Goal: Browse casually

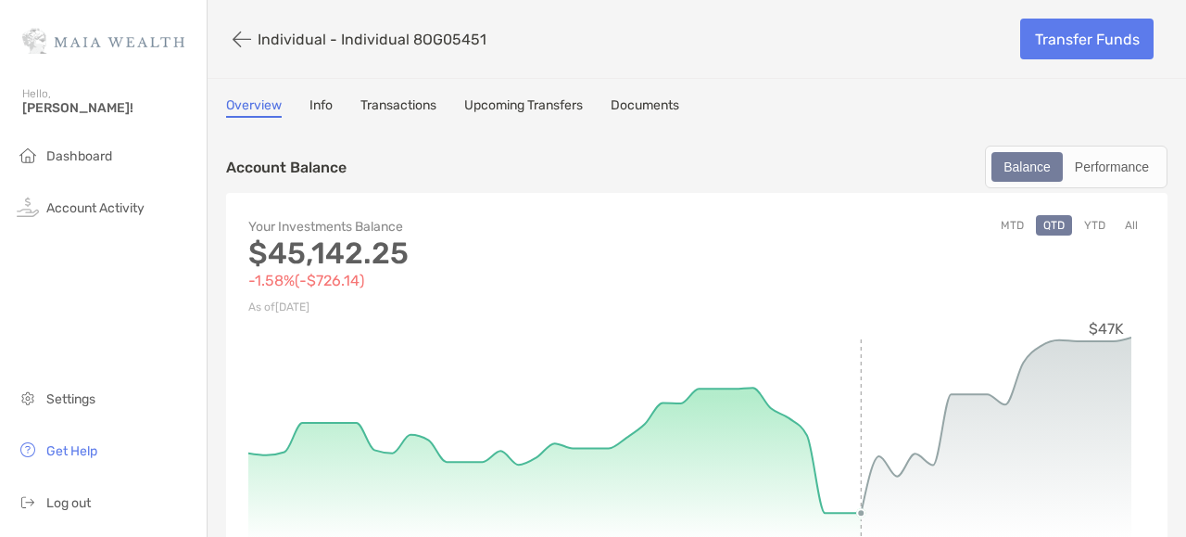
click at [551, 526] on icon at bounding box center [554, 468] width 613 height 163
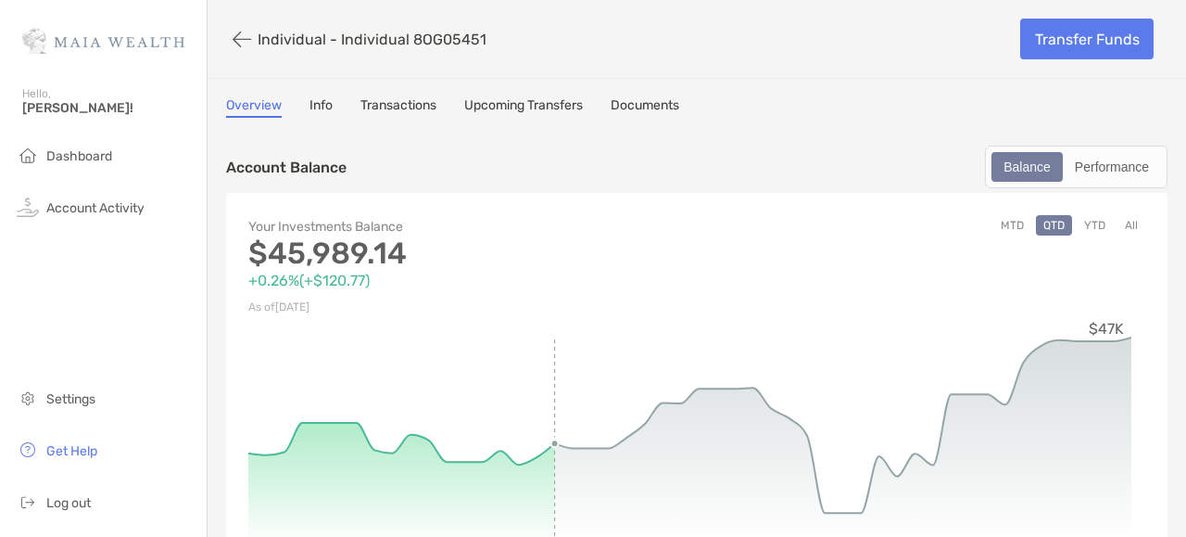
click at [856, 521] on icon at bounding box center [843, 443] width 577 height 213
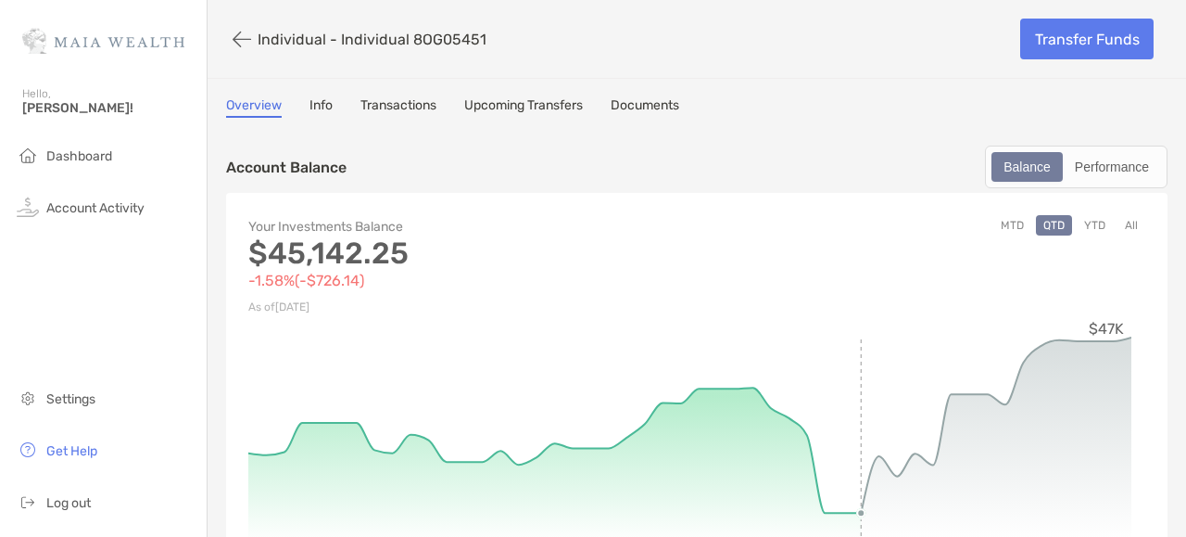
click at [860, 520] on icon at bounding box center [554, 468] width 613 height 163
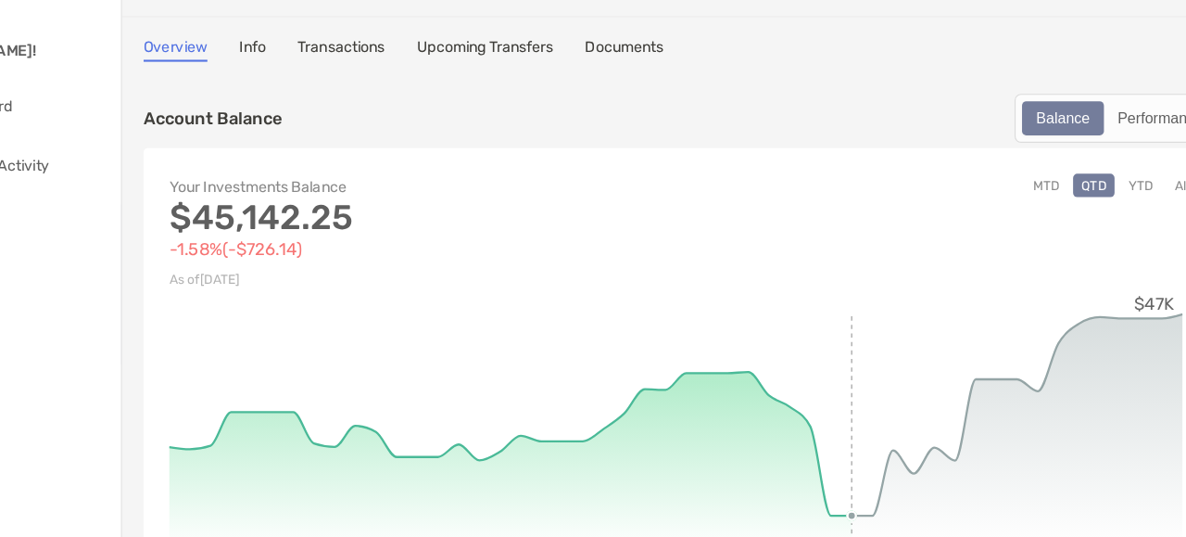
click at [843, 516] on icon at bounding box center [545, 468] width 595 height 163
click at [843, 519] on icon at bounding box center [545, 468] width 595 height 163
click at [843, 515] on circle at bounding box center [843, 512] width 7 height 7
click at [843, 513] on circle at bounding box center [843, 512] width 7 height 7
click at [849, 513] on icon at bounding box center [987, 443] width 288 height 213
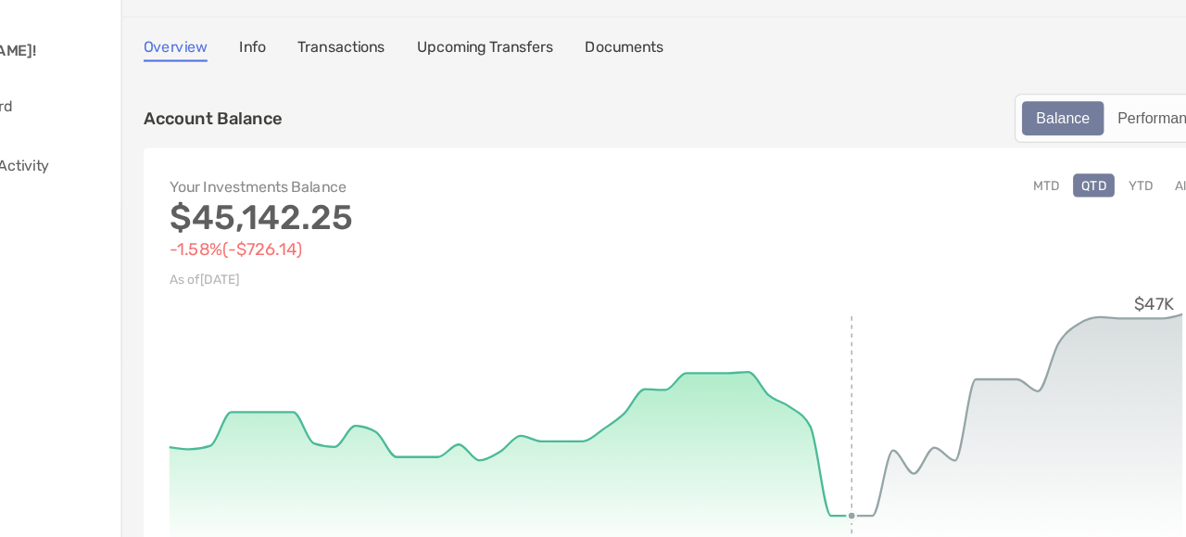
click at [583, 512] on icon at bounding box center [545, 468] width 595 height 163
click at [843, 513] on circle at bounding box center [843, 512] width 7 height 7
click at [849, 513] on icon at bounding box center [987, 443] width 288 height 213
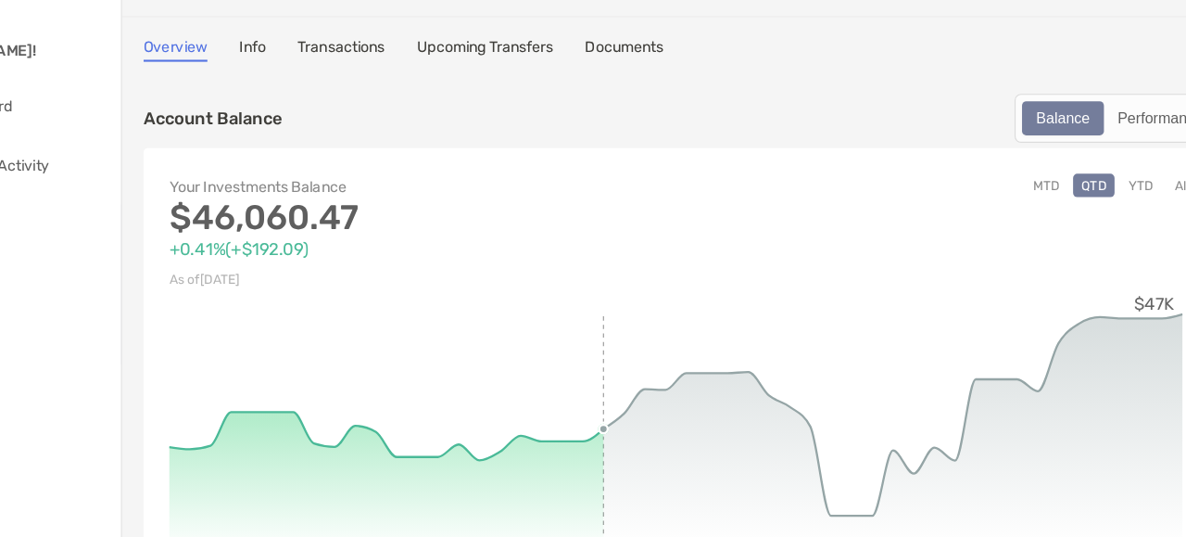
drag, startPoint x: 581, startPoint y: 510, endPoint x: 626, endPoint y: 369, distance: 147.7
click at [626, 369] on icon "[DATE] [DATE] [DATE] [DATE] [DATE] $47K" at bounding box center [689, 458] width 883 height 278
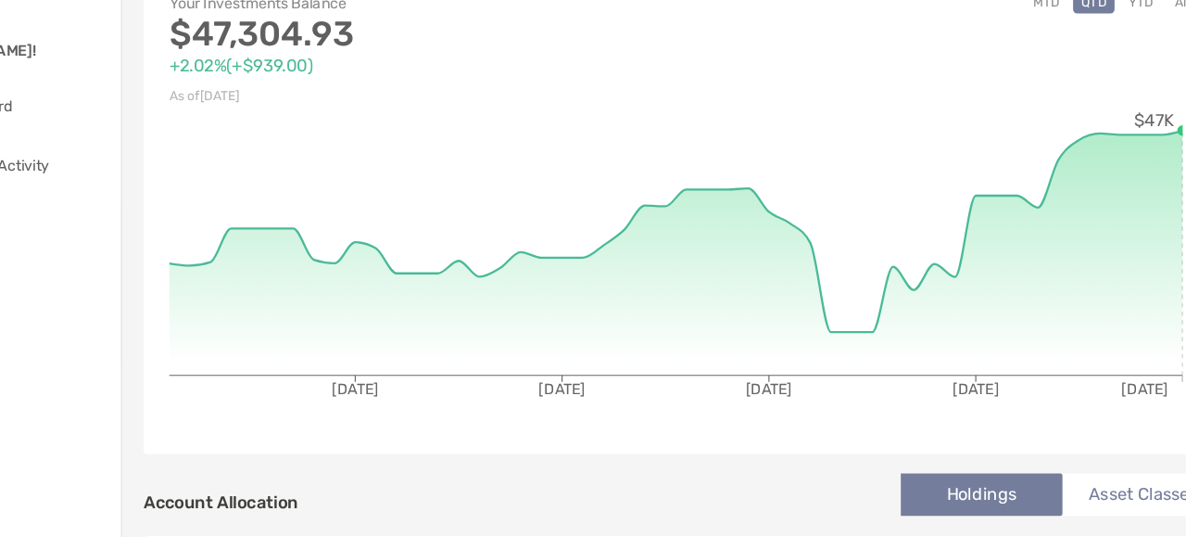
scroll to position [178, 0]
